Goal: Communication & Community: Participate in discussion

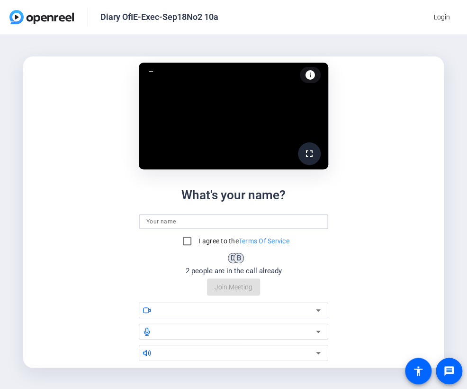
click at [169, 220] on input at bounding box center [233, 221] width 174 height 11
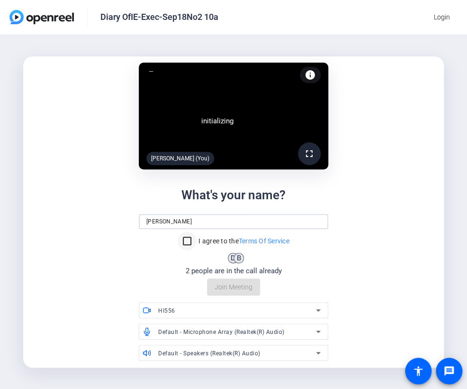
type input "[PERSON_NAME]"
click at [190, 238] on input "I agree to the Terms Of Service" at bounding box center [187, 240] width 19 height 19
checkbox input "true"
click at [228, 287] on span "Join Meeting" at bounding box center [234, 287] width 38 height 10
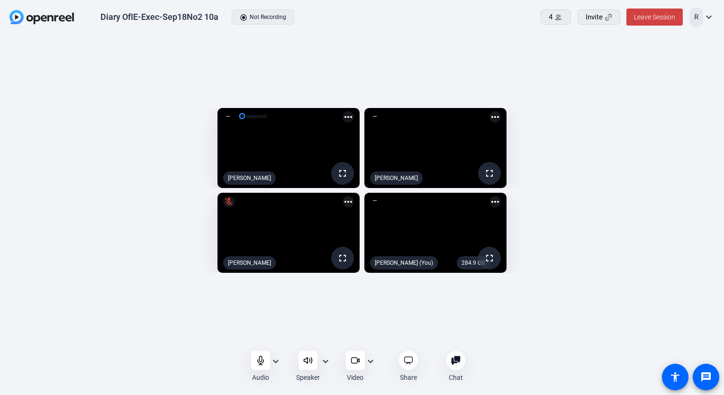
click at [41, 108] on openreel-capture-lite-video-stream "fullscreen [PERSON_NAME] more_horiz" at bounding box center [187, 148] width 346 height 80
click at [467, 108] on openreel-capture-lite-video-stream "fullscreen [PERSON_NAME] more_horiz" at bounding box center [538, 148] width 346 height 80
click at [265, 356] on div at bounding box center [260, 360] width 19 height 19
click at [258, 357] on icon at bounding box center [260, 360] width 9 height 9
click at [467, 190] on div "fullscreen [PERSON_NAME] more_horiz fullscreen [PERSON_NAME] more_horiz fullscr…" at bounding box center [361, 192] width 705 height 179
